Goal: Task Accomplishment & Management: Manage account settings

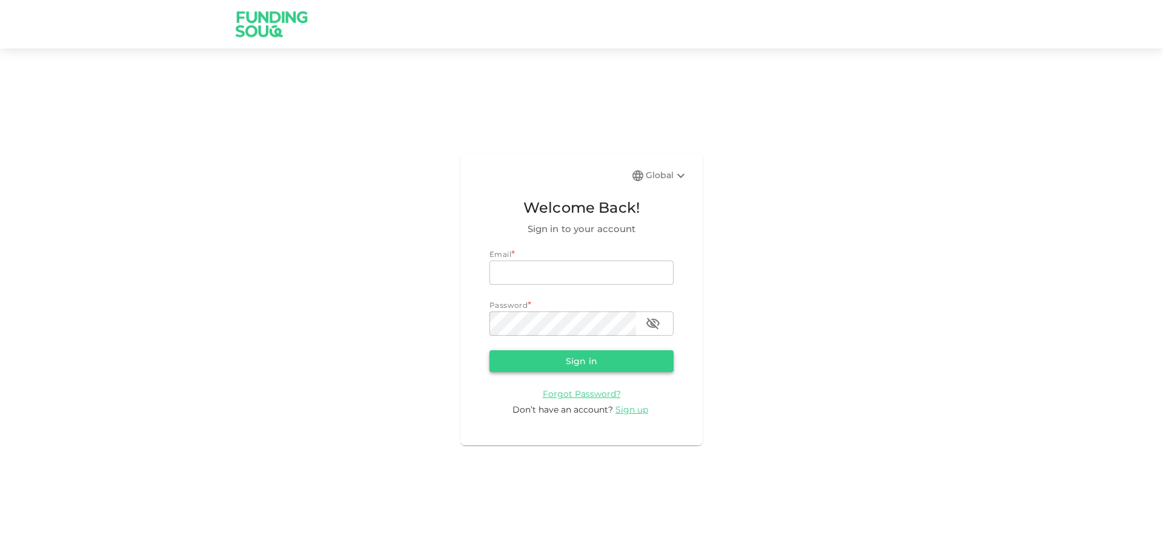
type input "[EMAIL_ADDRESS][DOMAIN_NAME]"
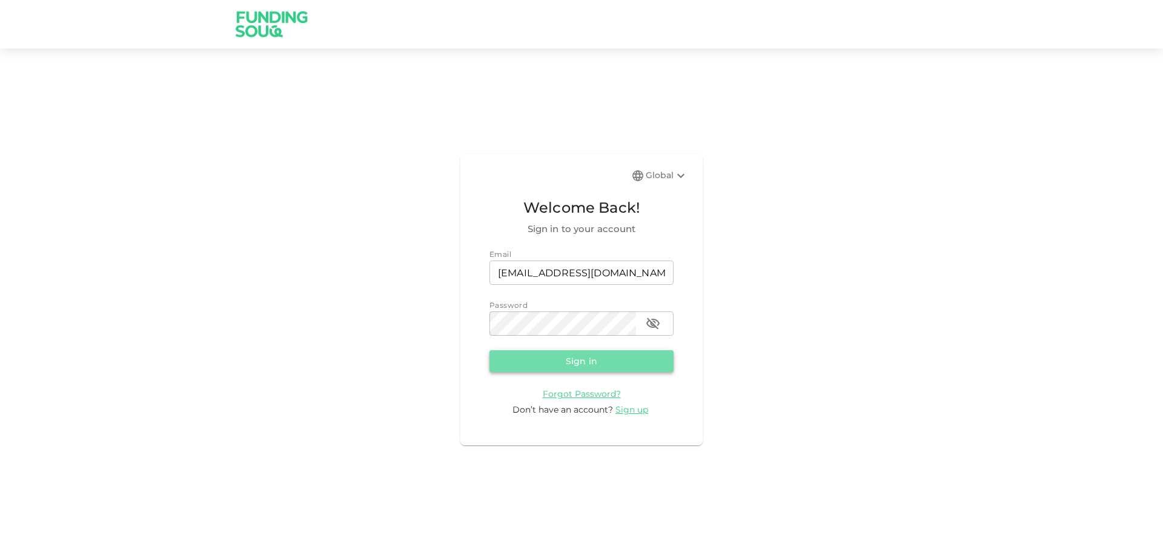
click at [581, 362] on button "Sign in" at bounding box center [581, 361] width 184 height 22
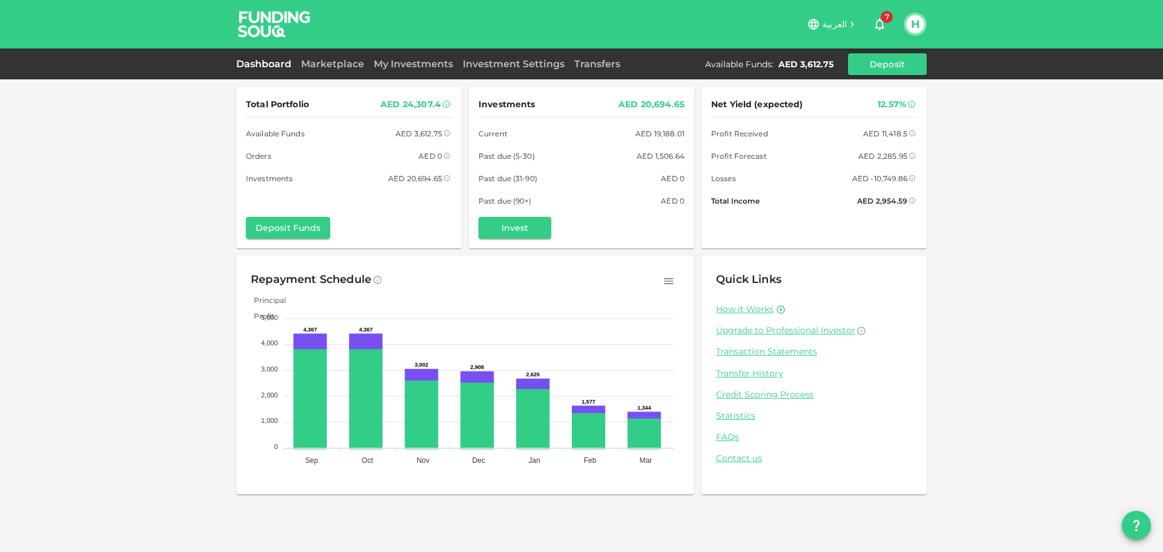
click at [99, 152] on div "Total Portfolio AED 24,307.4 Available Funds AED 3,612.75 Orders AED 0 Investme…" at bounding box center [581, 276] width 1163 height 552
